Goal: Find specific page/section: Find specific page/section

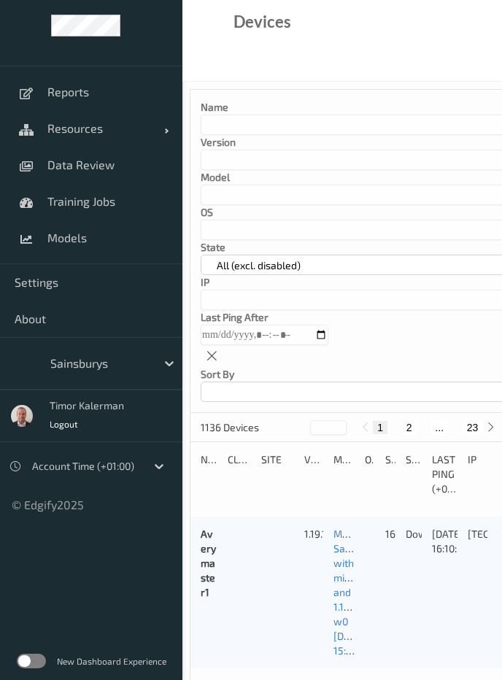
click at [32, 671] on div "New Dashboard Experience" at bounding box center [91, 661] width 183 height 38
click at [34, 668] on label at bounding box center [31, 661] width 29 height 15
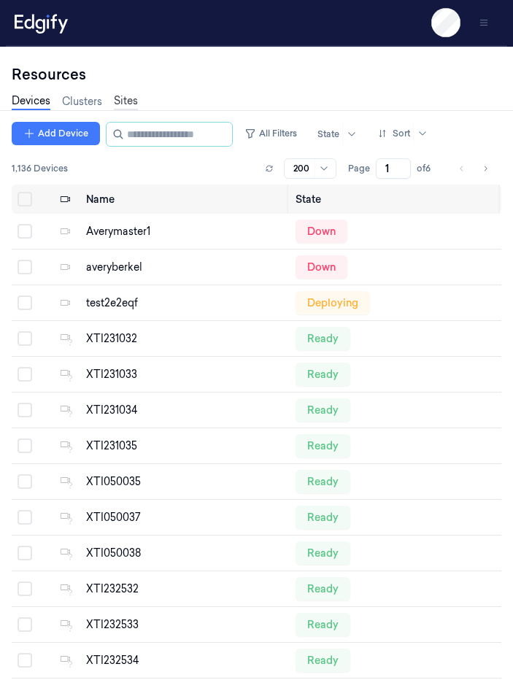
click at [123, 106] on link "Sites" at bounding box center [126, 101] width 24 height 17
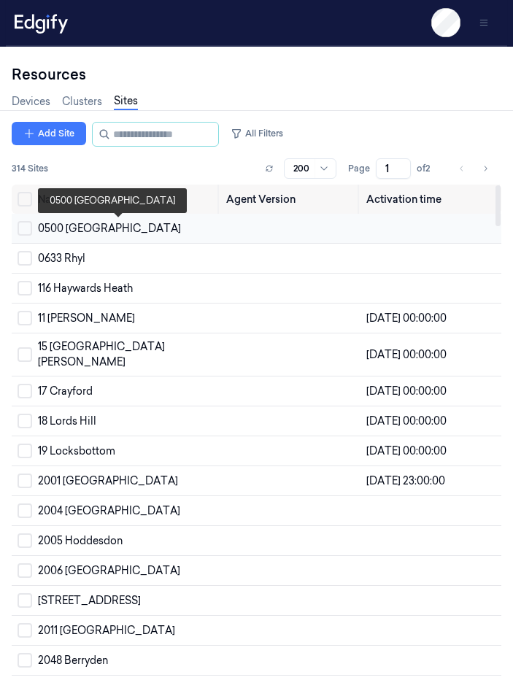
click at [64, 226] on div "0500 [GEOGRAPHIC_DATA]" at bounding box center [126, 228] width 177 height 15
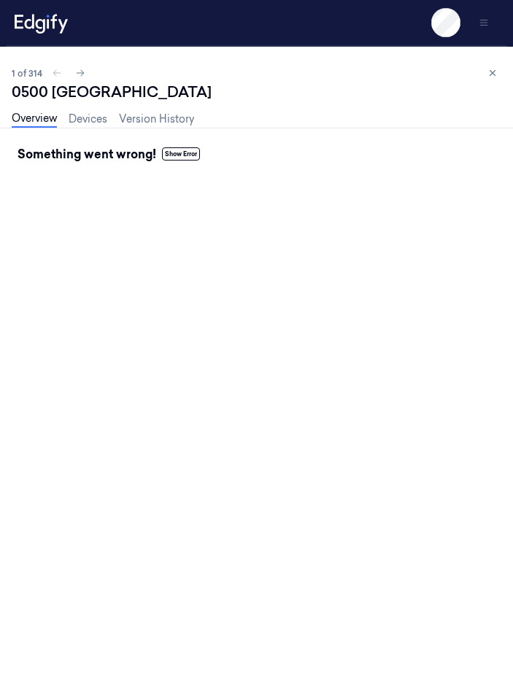
click at [326, 252] on div "0500 Islington Overview Devices Version History Something went wrong! Show Error" at bounding box center [257, 381] width 490 height 599
